Goal: Check status: Check status

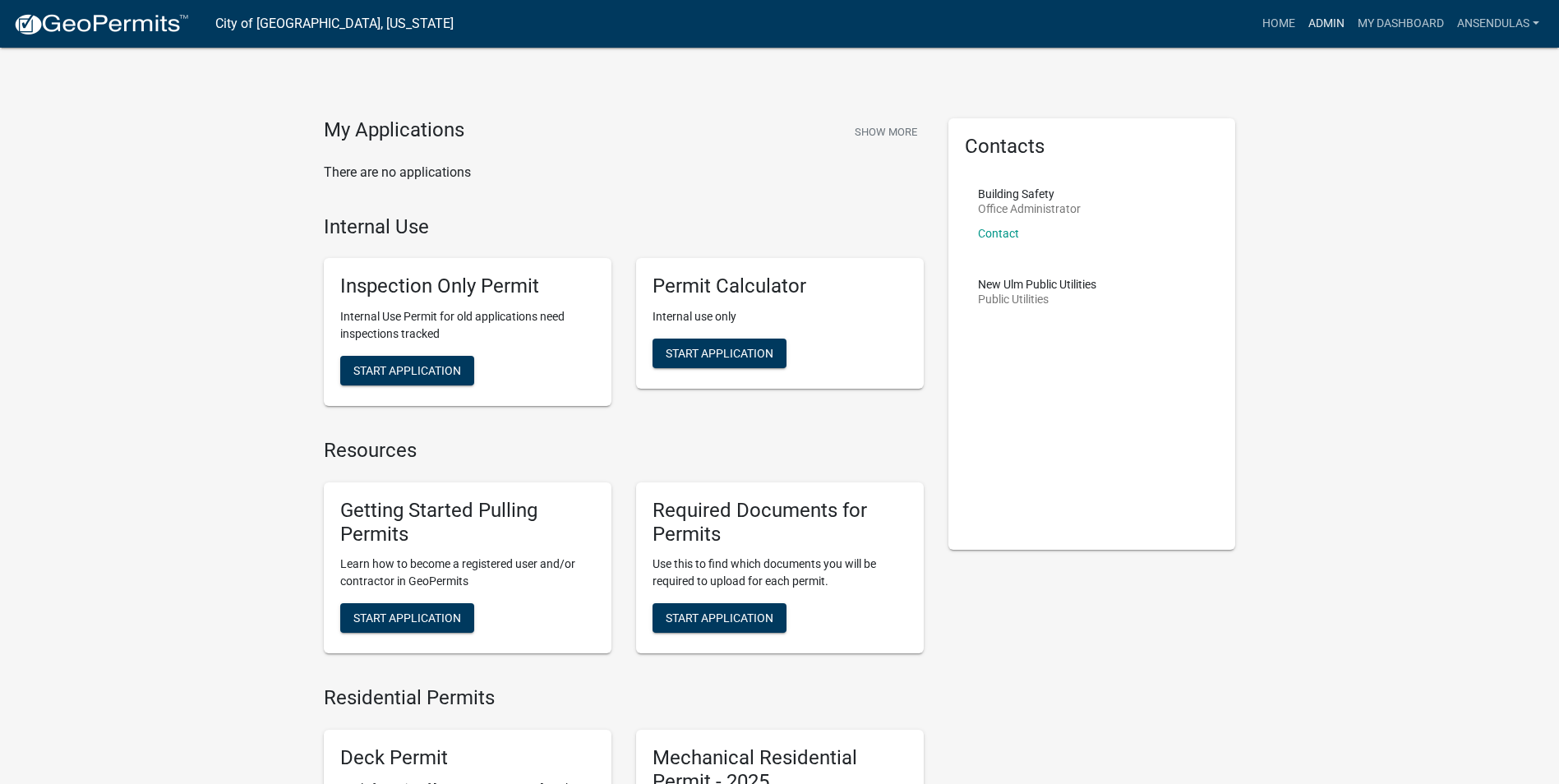
click at [1316, 22] on link "Admin" at bounding box center [1326, 23] width 50 height 32
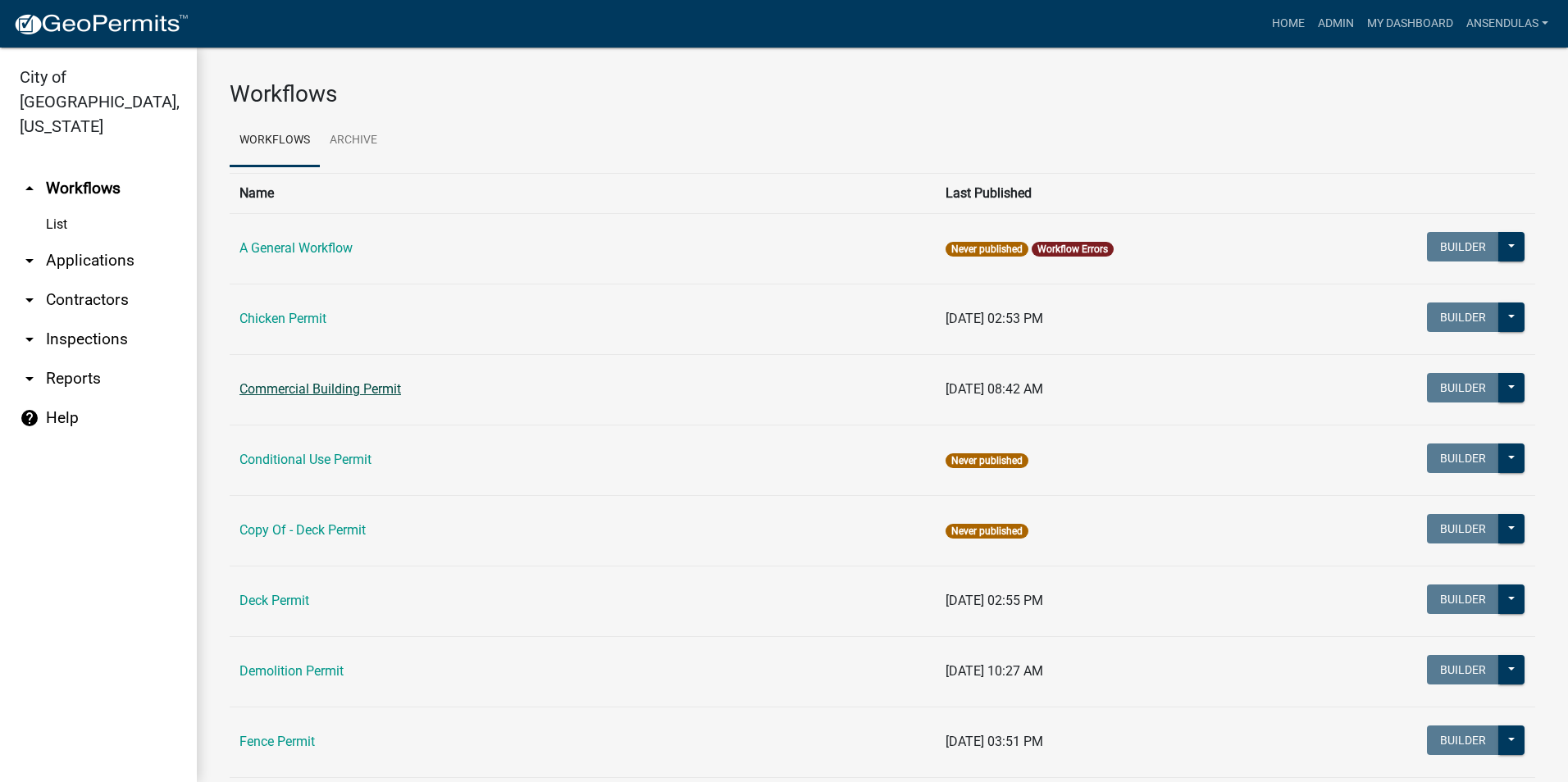
click at [354, 397] on link "Commercial Building Permit" at bounding box center [320, 389] width 161 height 15
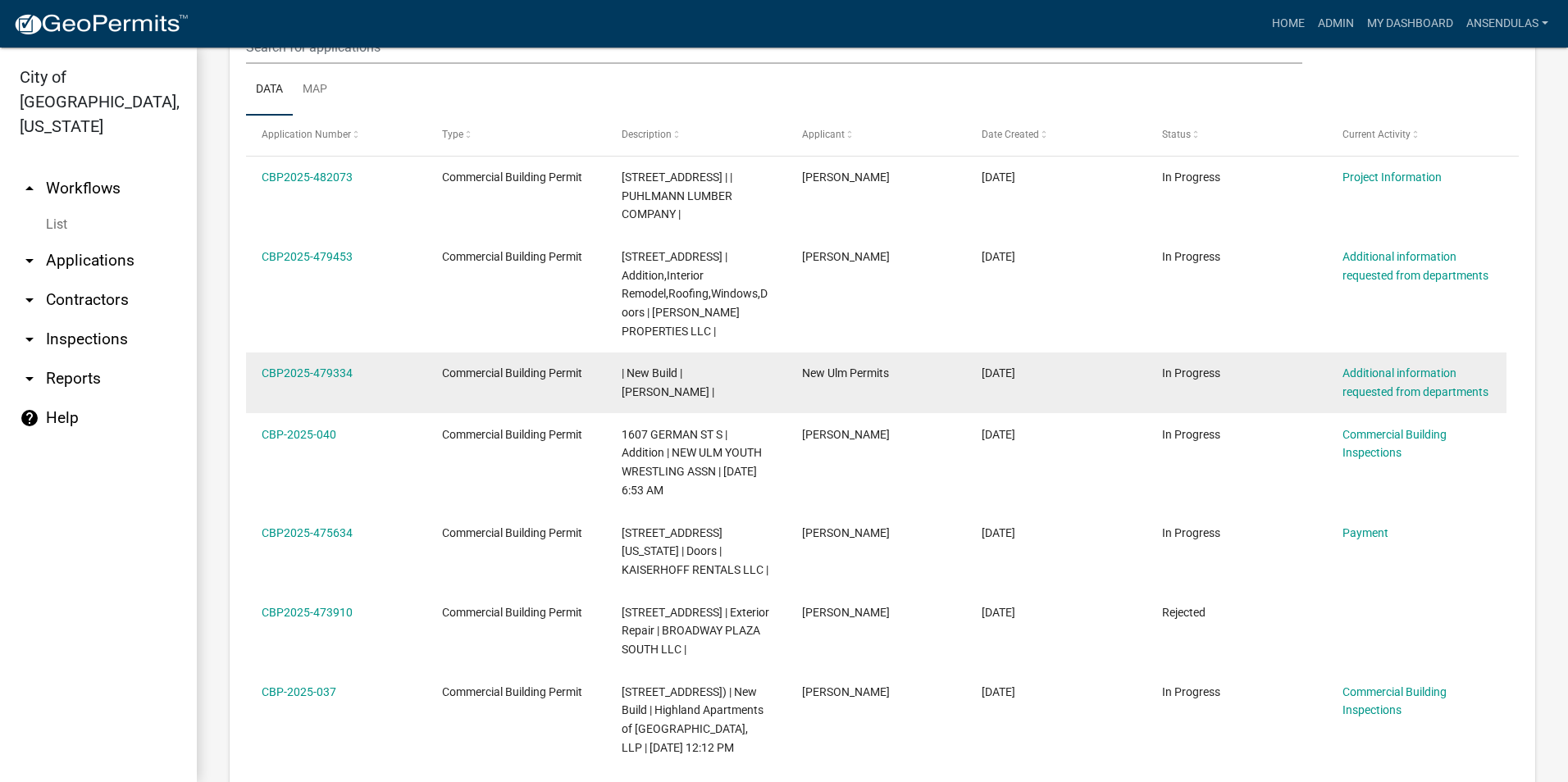
scroll to position [820, 0]
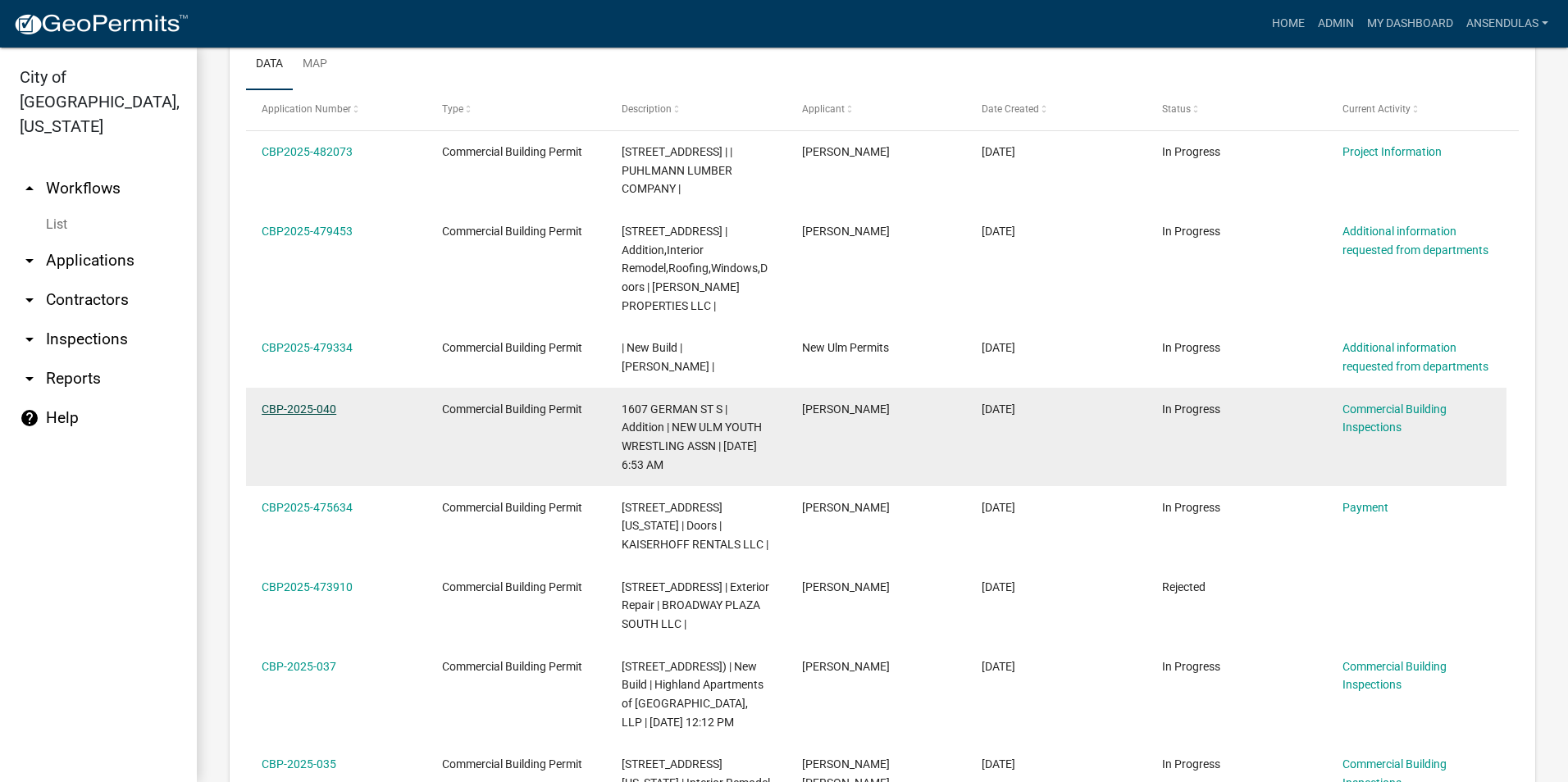
click at [297, 402] on link "CBP-2025-040" at bounding box center [299, 409] width 75 height 13
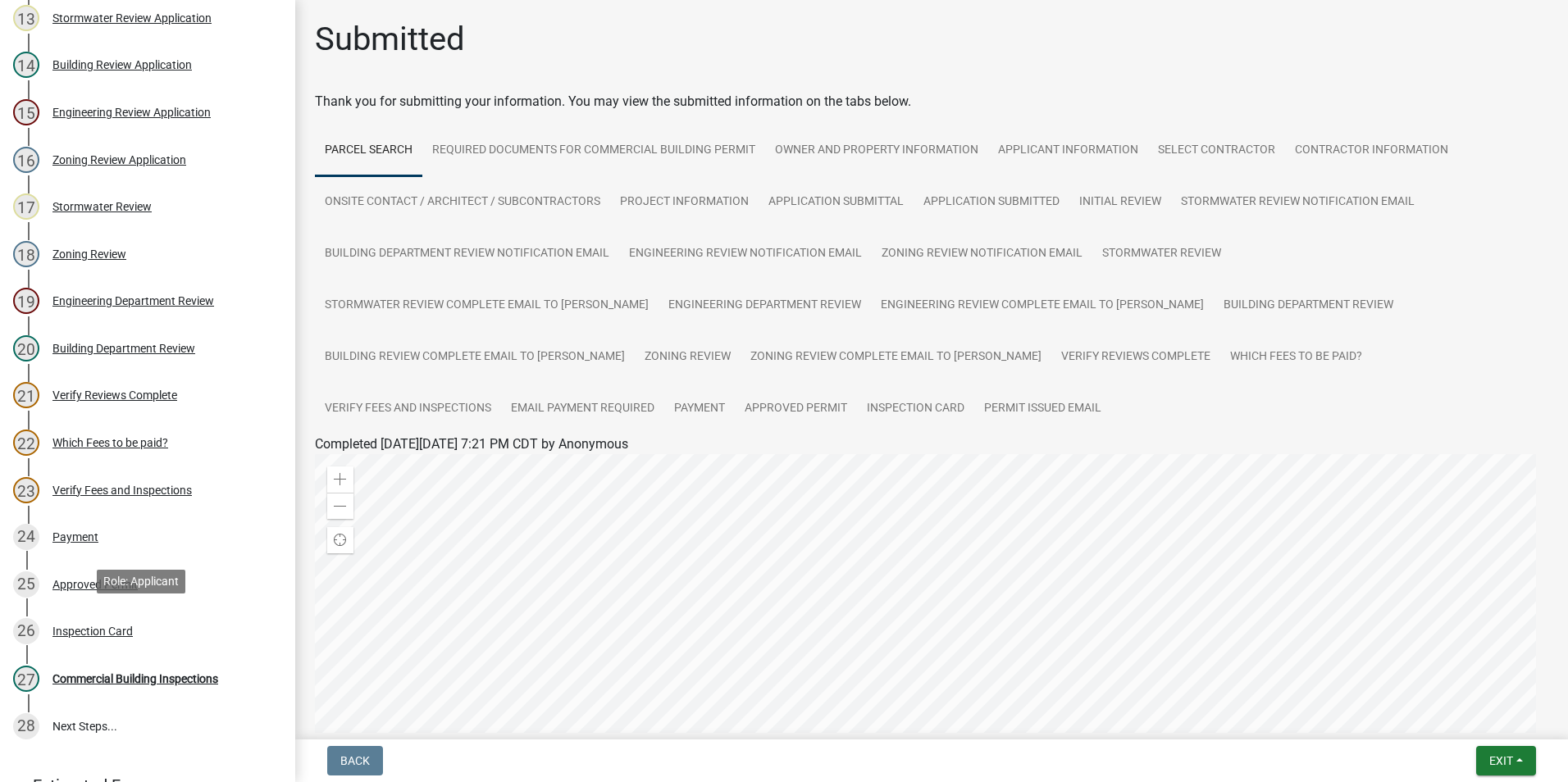
scroll to position [738, 0]
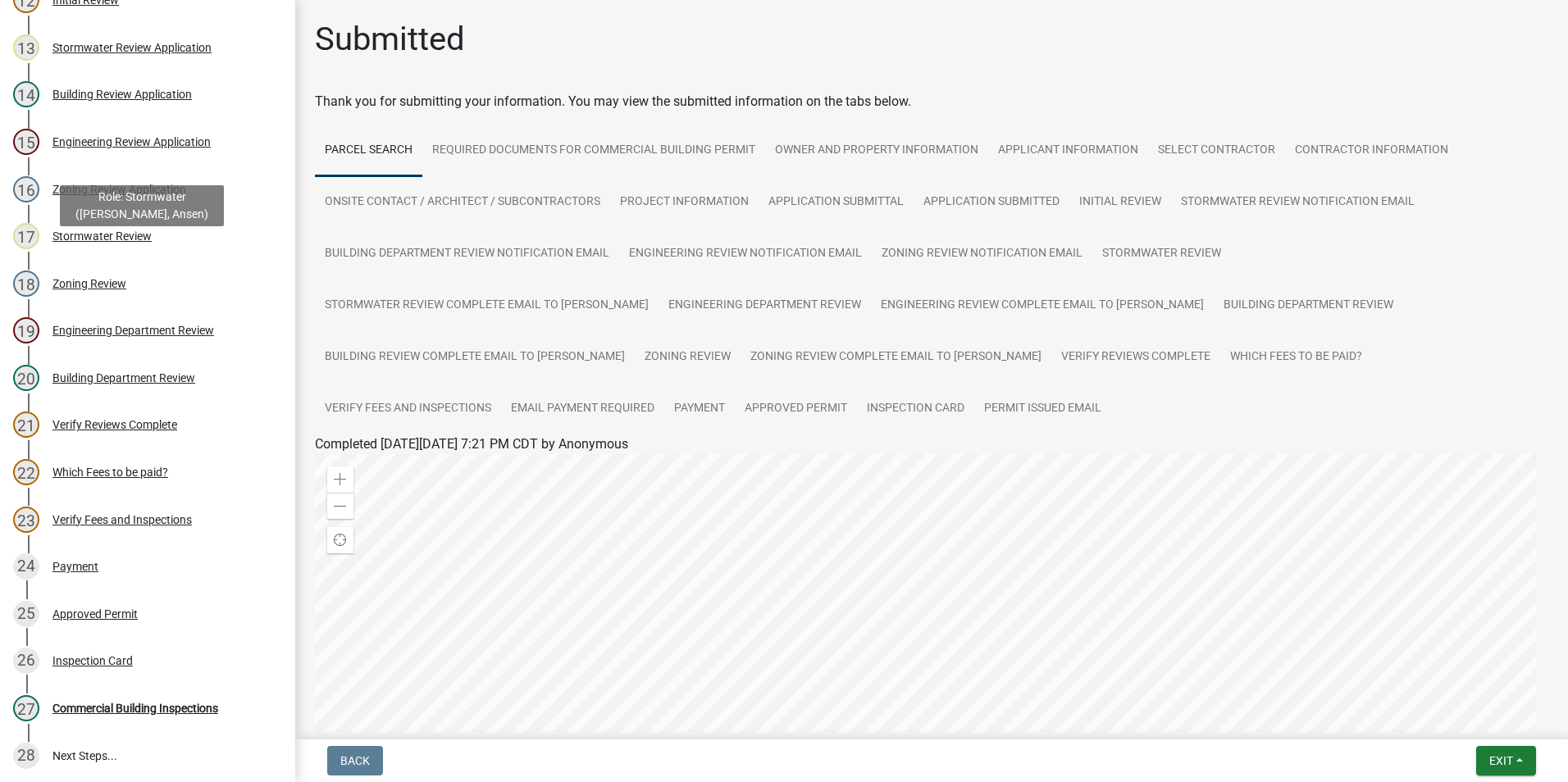
click at [102, 249] on div "17 Stormwater Review" at bounding box center [141, 236] width 256 height 26
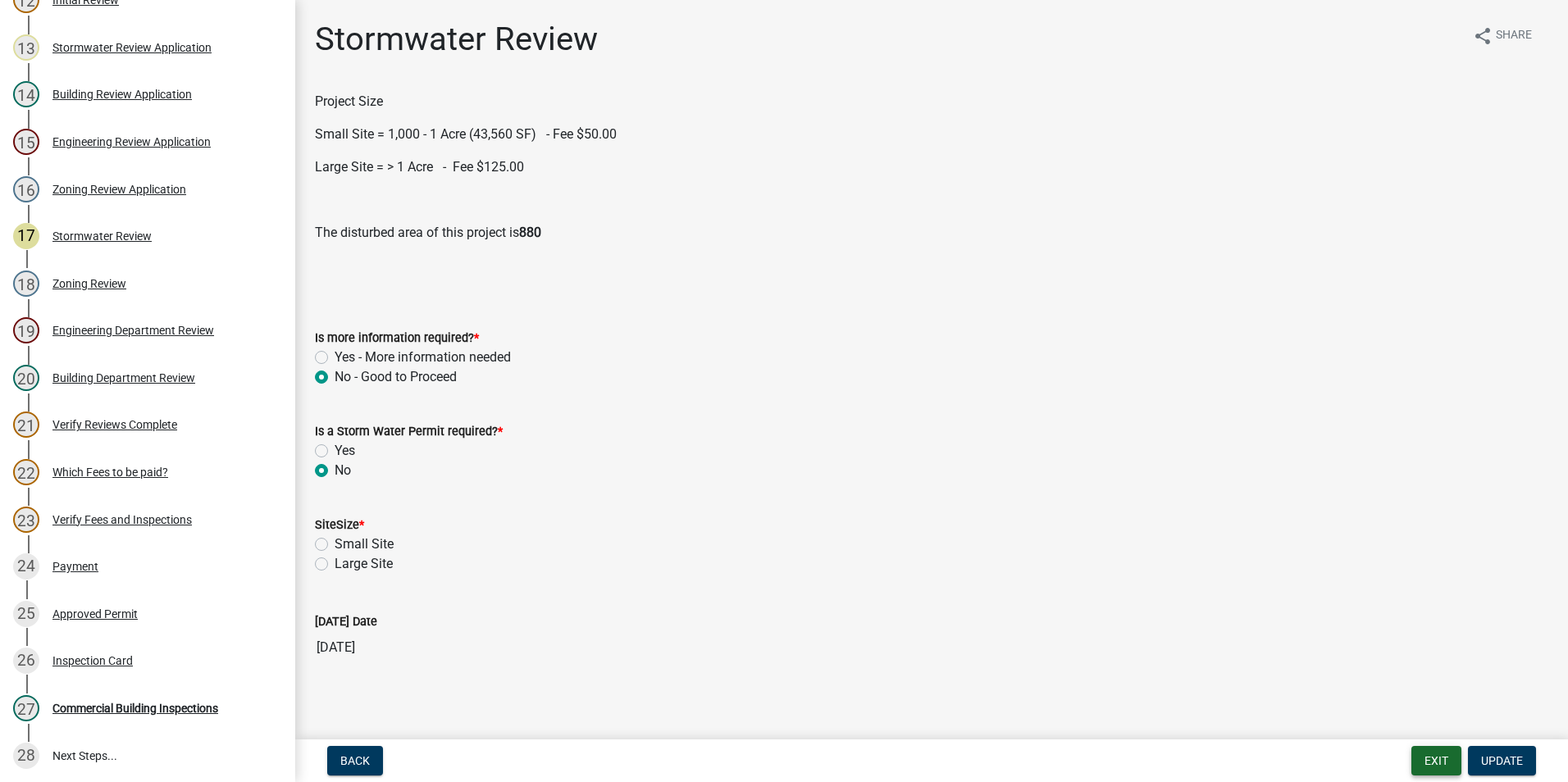
click at [1439, 760] on button "Exit" at bounding box center [1437, 760] width 50 height 30
